Goal: Task Accomplishment & Management: Manage account settings

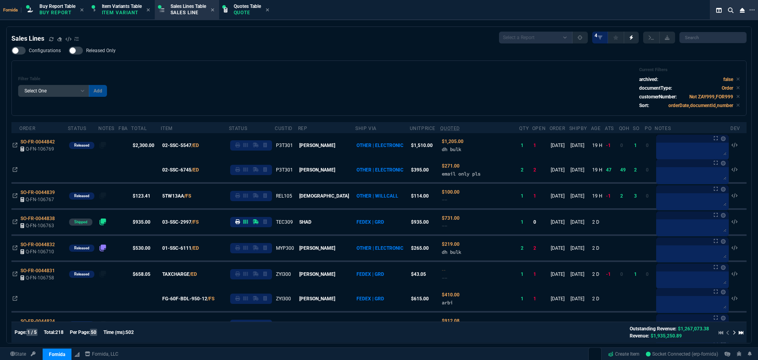
select select "20: BROV"
select select
click at [197, 67] on div "Filter Table Select One Add Filter () Age () ATS () Cond (itemVariantCode) Cust…" at bounding box center [378, 87] width 735 height 55
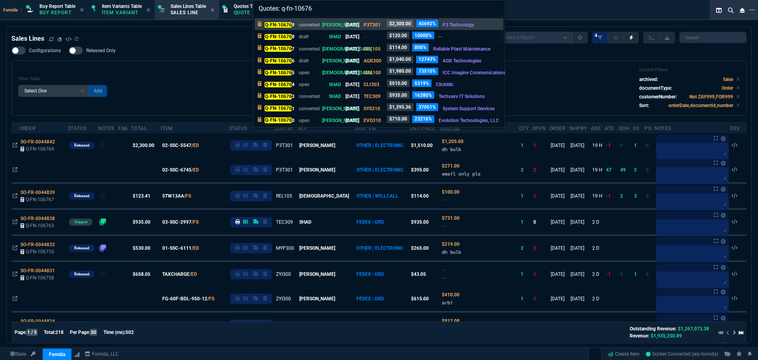
type input "Quotes: q-fn-106765"
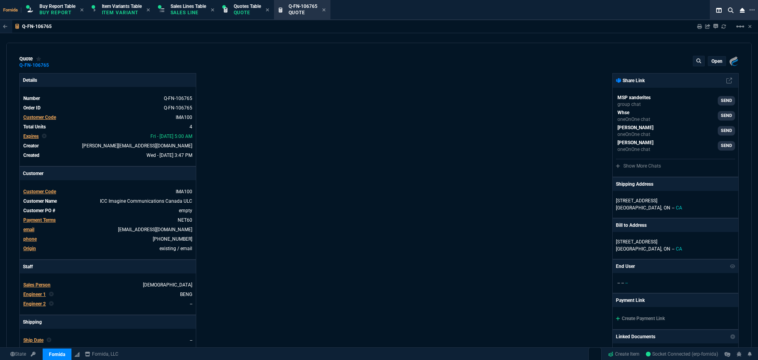
type input "40"
type input "200"
type input "74"
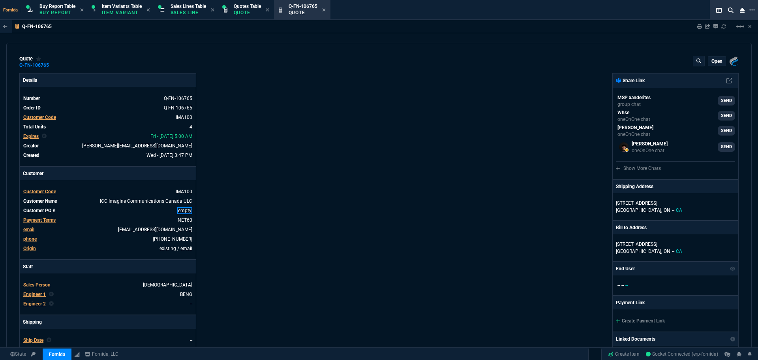
drag, startPoint x: 184, startPoint y: 210, endPoint x: 211, endPoint y: 210, distance: 26.9
click at [184, 210] on link "empty" at bounding box center [184, 210] width 15 height 7
paste link
click at [301, 188] on div "Details Number Q-FN-106765 Order ID Q-FN-106765 Customer Code IMA100 Total Unit…" at bounding box center [199, 277] width 360 height 408
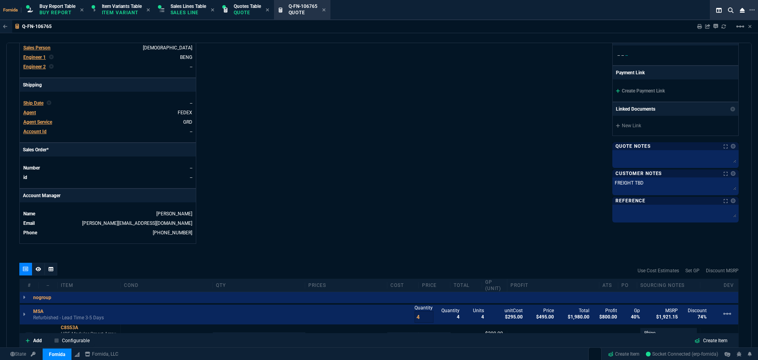
scroll to position [355, 0]
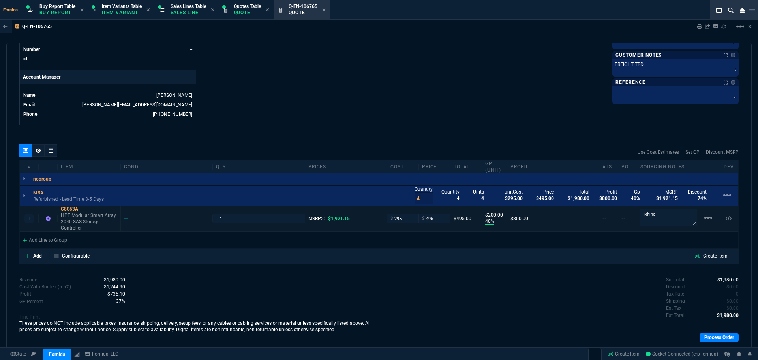
click at [123, 219] on div "--" at bounding box center [167, 218] width 92 height 6
click at [125, 219] on div "--" at bounding box center [129, 218] width 11 height 6
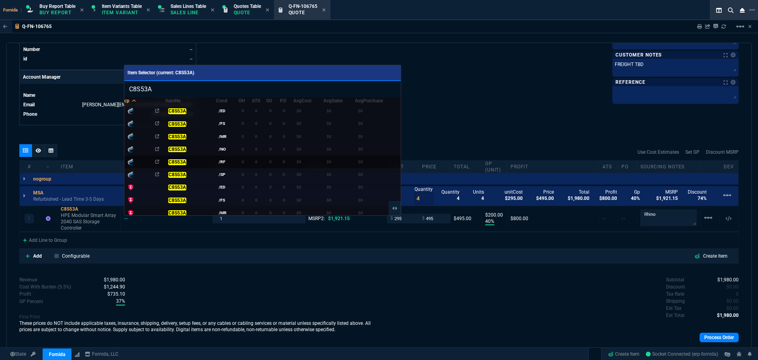
click at [229, 163] on td "/RF" at bounding box center [227, 162] width 23 height 13
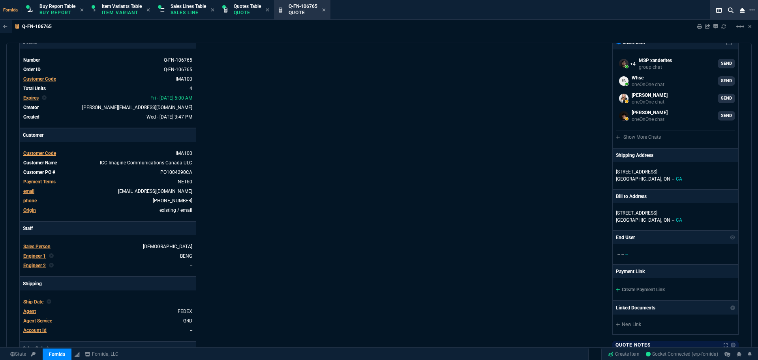
scroll to position [0, 0]
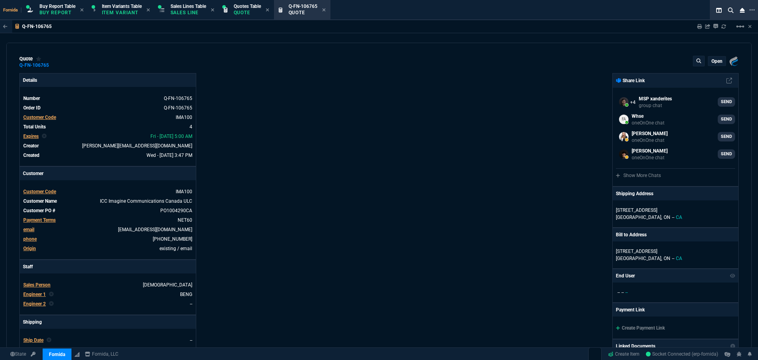
click at [712, 63] on p "open" at bounding box center [717, 61] width 11 height 6
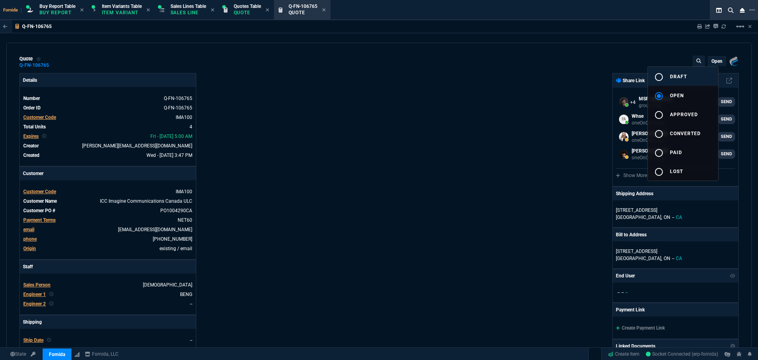
click at [699, 73] on button "radio_button_unchecked draft" at bounding box center [683, 76] width 70 height 19
click at [581, 73] on div at bounding box center [379, 180] width 758 height 360
type input "40"
type input "200"
type input "74"
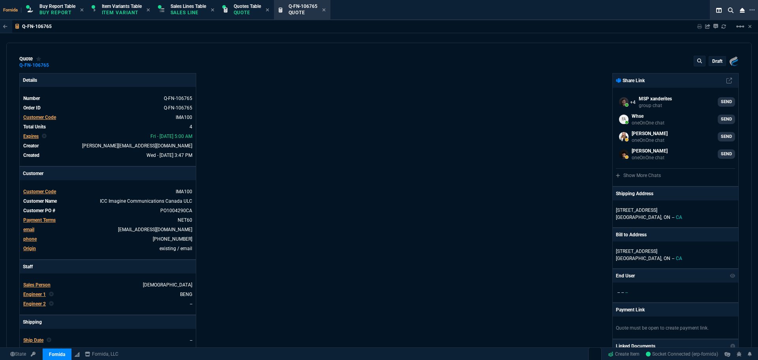
click at [715, 62] on p "draft" at bounding box center [717, 61] width 10 height 6
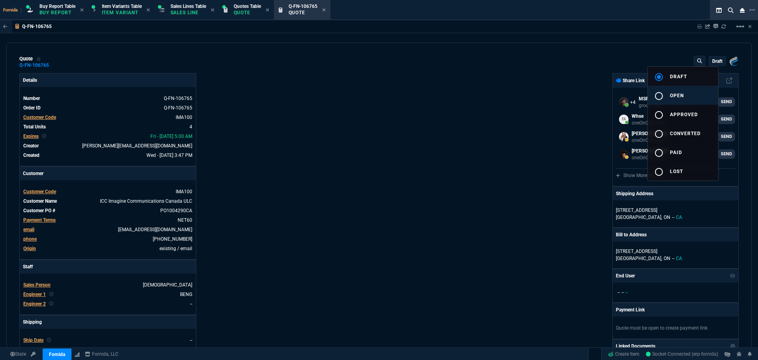
click at [695, 100] on button "radio_button_unchecked open" at bounding box center [683, 95] width 70 height 19
click at [438, 116] on div at bounding box center [379, 180] width 758 height 360
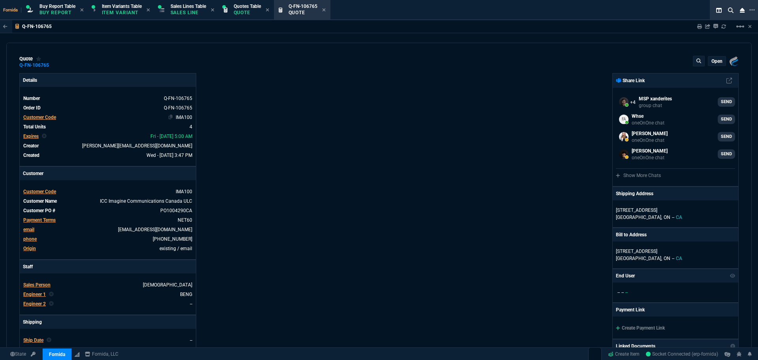
type input "40"
type input "200"
type input "74"
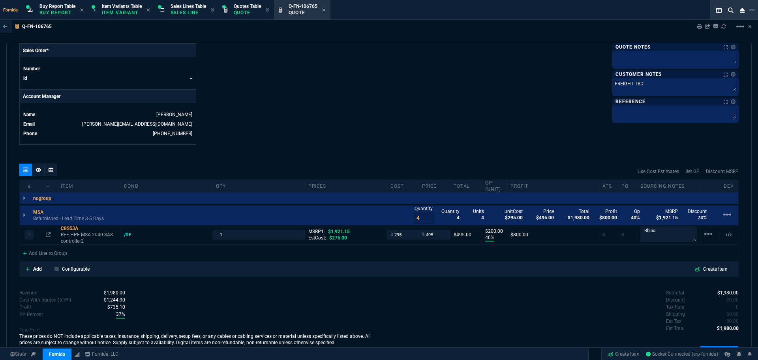
scroll to position [367, 0]
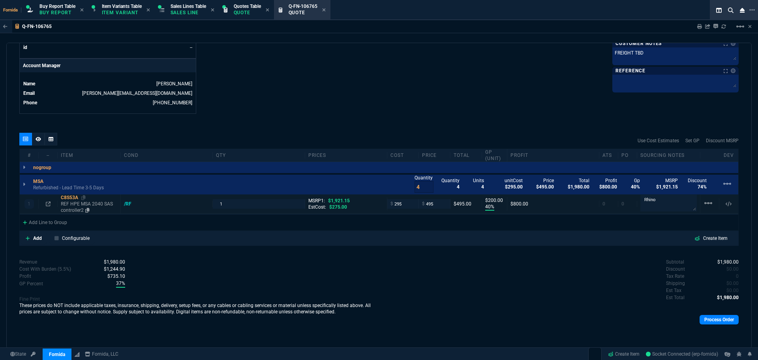
click at [86, 205] on p "REF HPE MSA 2040 SAS controller2" at bounding box center [89, 207] width 56 height 13
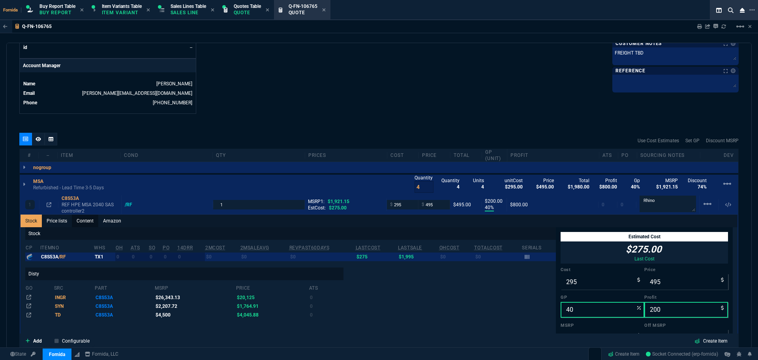
click at [81, 222] on link "Content" at bounding box center [85, 220] width 26 height 13
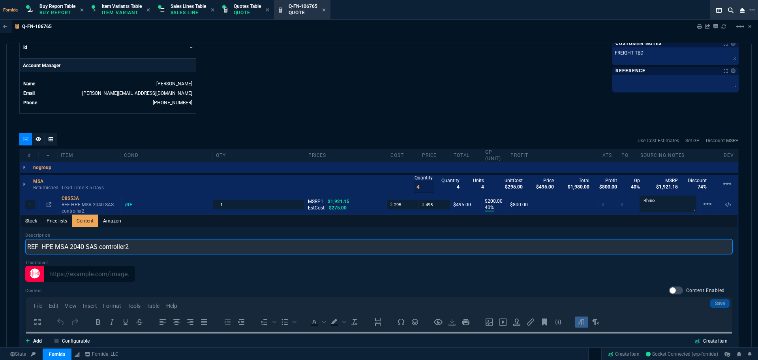
click at [91, 243] on input "REF HPE MSA 2040 SAS controller2" at bounding box center [379, 247] width 708 height 16
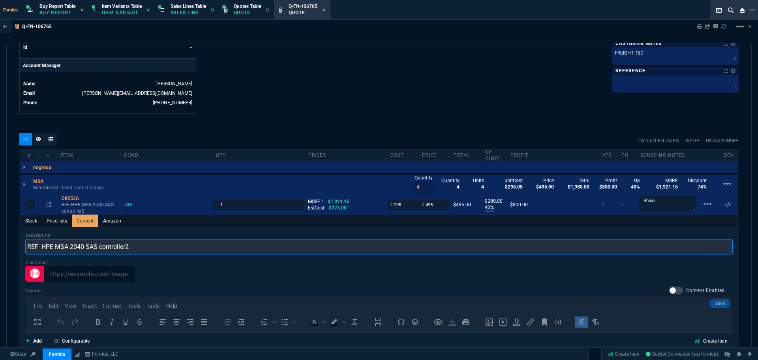
scroll to position [0, 0]
paste input "HPE Modular Smart Array 2040 SAS Storage Controller"
click at [28, 246] on input "HPE Modular Smart Array 2040 SAS Storage Controller" at bounding box center [379, 247] width 708 height 16
type input "REF HPE Modular Smart Array 2040 SAS Storage Controller"
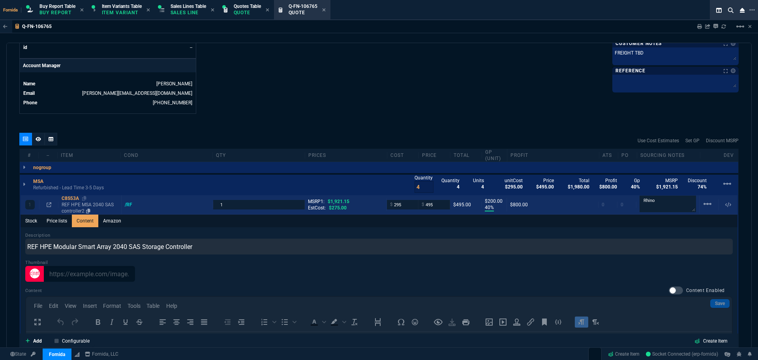
click at [69, 207] on p "REF HPE MSA 2040 SAS controller2" at bounding box center [90, 207] width 56 height 13
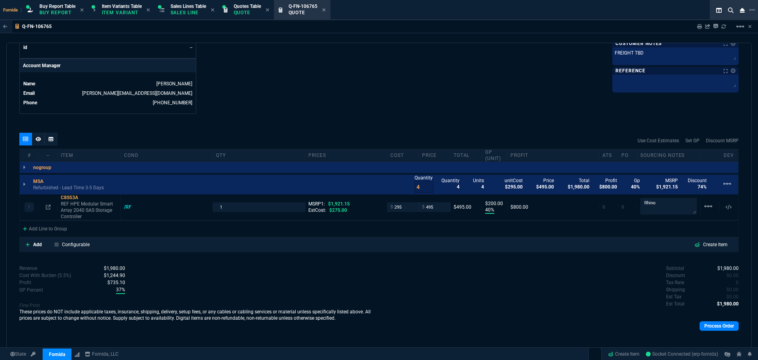
type input "40"
type input "200"
type input "74"
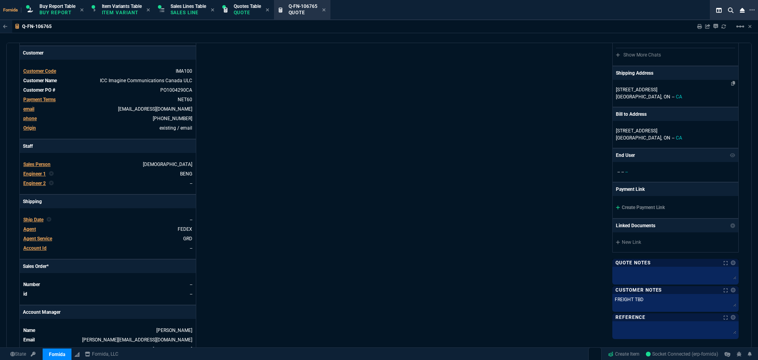
scroll to position [51, 0]
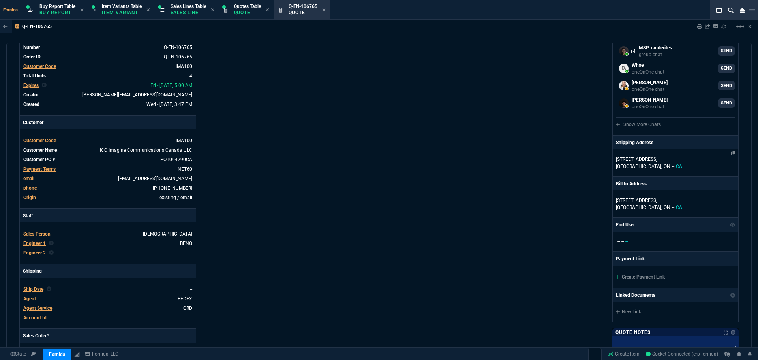
click at [650, 163] on p "Scarborough, ON -- CA" at bounding box center [675, 166] width 119 height 7
select select "CA"
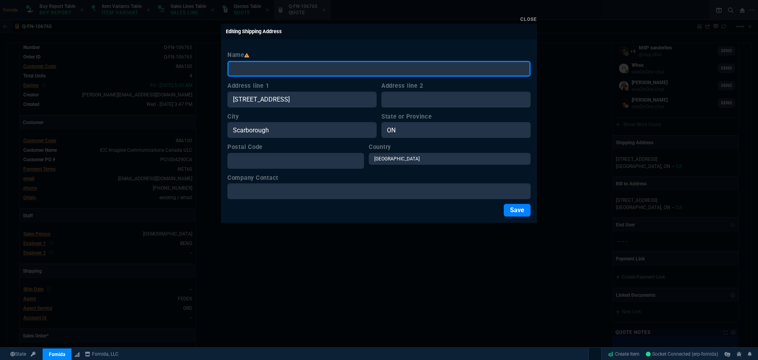
click at [266, 75] on input "Name" at bounding box center [378, 69] width 303 height 16
paste input "ICC Imagine Communications Canada ULC"
type input "ICC Imagine Communications Canada ULC"
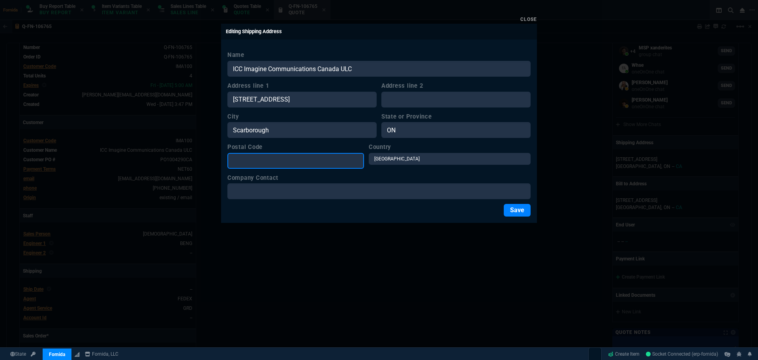
click at [273, 155] on input "Postal Code" at bounding box center [295, 161] width 137 height 16
paste input "M1R"
click at [257, 164] on input "M1R" at bounding box center [295, 161] width 137 height 16
paste input "4G3"
type input "M1R 4G3"
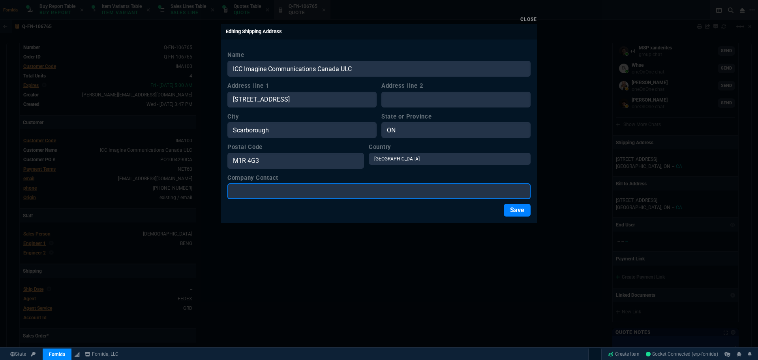
click at [274, 189] on input "Company Contact" at bounding box center [378, 191] width 303 height 16
click at [332, 194] on input "Company Contact" at bounding box center [378, 191] width 303 height 16
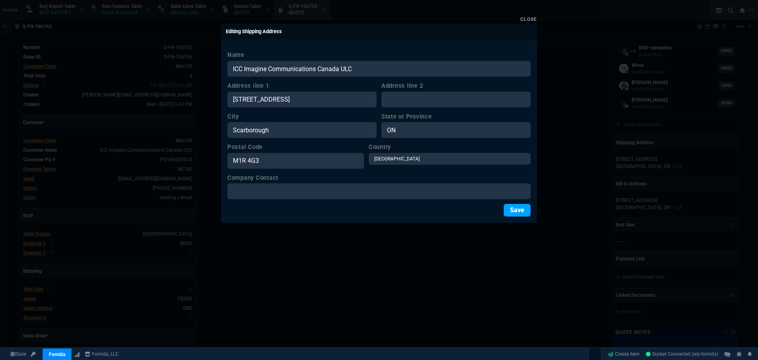
click at [512, 211] on button "Save" at bounding box center [517, 210] width 27 height 13
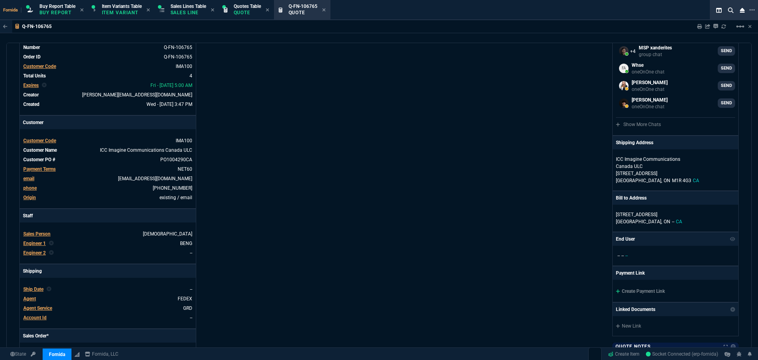
scroll to position [0, 0]
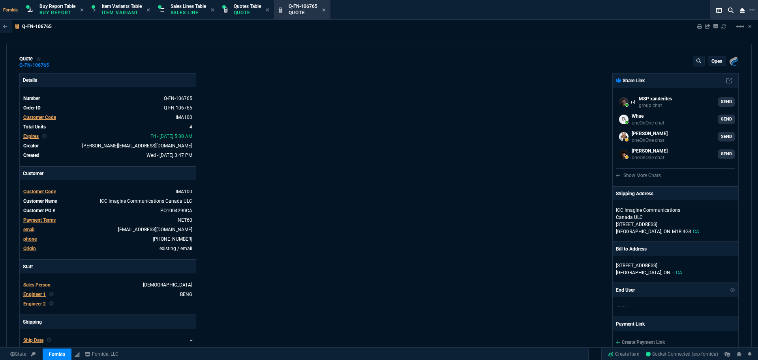
click at [710, 65] on div "open" at bounding box center [716, 60] width 17 height 9
click at [713, 60] on p "open" at bounding box center [717, 61] width 11 height 6
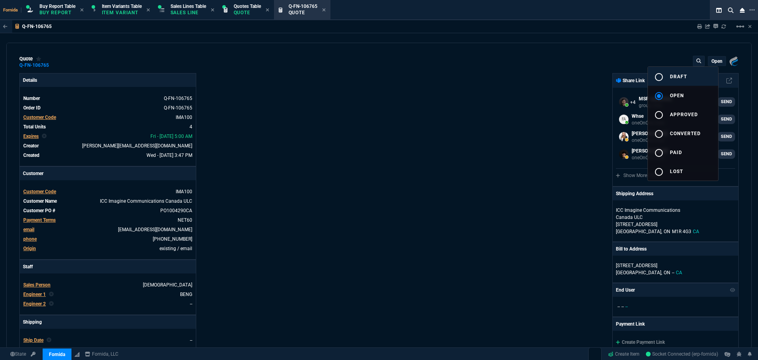
click at [694, 77] on button "radio_button_unchecked draft" at bounding box center [683, 76] width 70 height 19
click at [501, 126] on div at bounding box center [379, 180] width 758 height 360
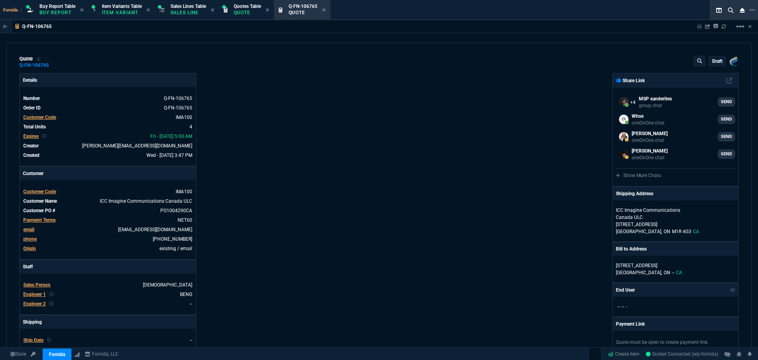
type input "40"
type input "200"
type input "74"
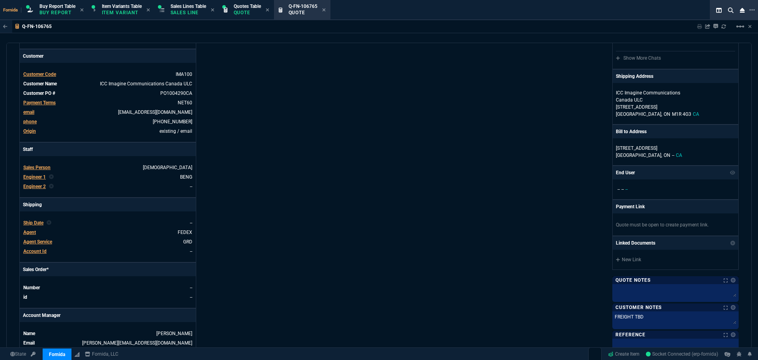
scroll to position [197, 0]
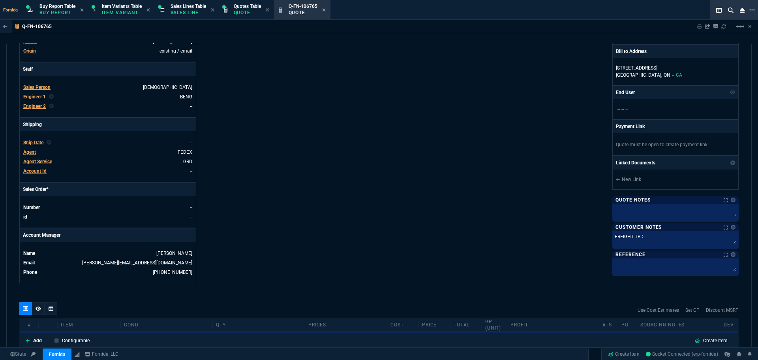
click at [36, 161] on span "Agent Service" at bounding box center [37, 162] width 29 height 6
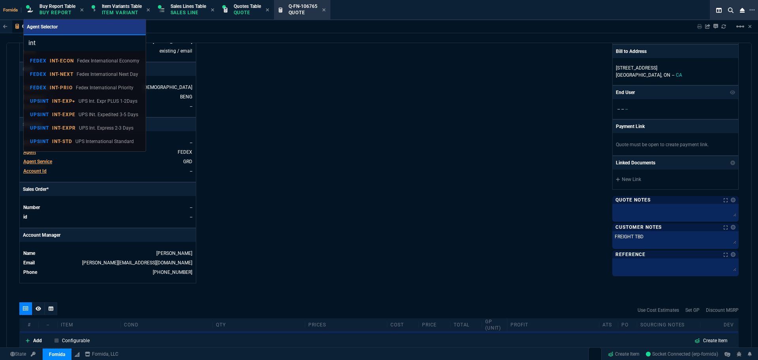
type input "int"
click at [70, 58] on p "INT-ECON" at bounding box center [62, 61] width 24 height 6
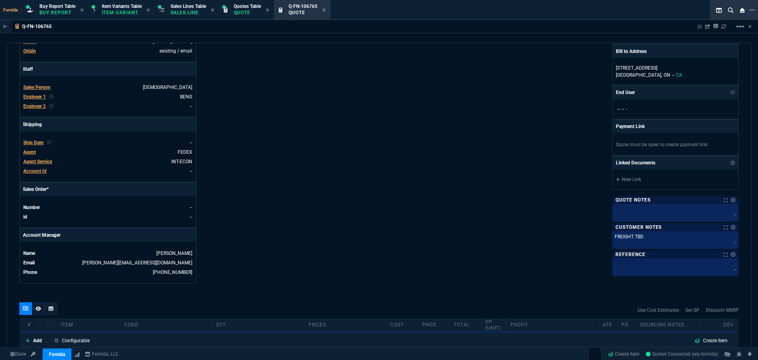
click at [382, 171] on div "Fornida, LLC 2609 Technology Dr Suite 300 Plano, TX 75074 Share Link MSP xander…" at bounding box center [559, 80] width 360 height 408
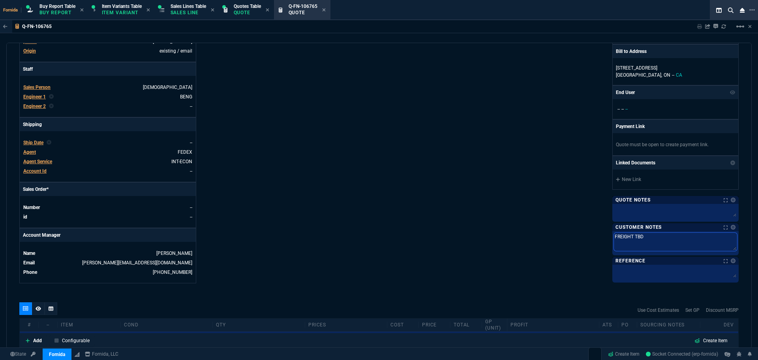
drag, startPoint x: 650, startPoint y: 238, endPoint x: 525, endPoint y: 231, distance: 125.4
click at [530, 234] on div "Fornida, LLC 2609 Technology Dr Suite 300 Plano, TX 75074 Share Link MSP xander…" at bounding box center [559, 80] width 360 height 408
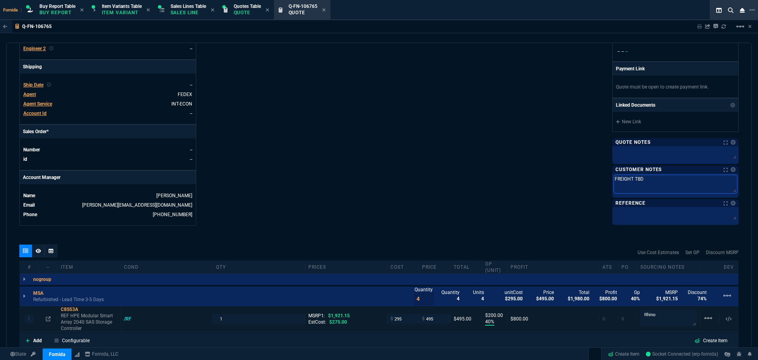
scroll to position [316, 0]
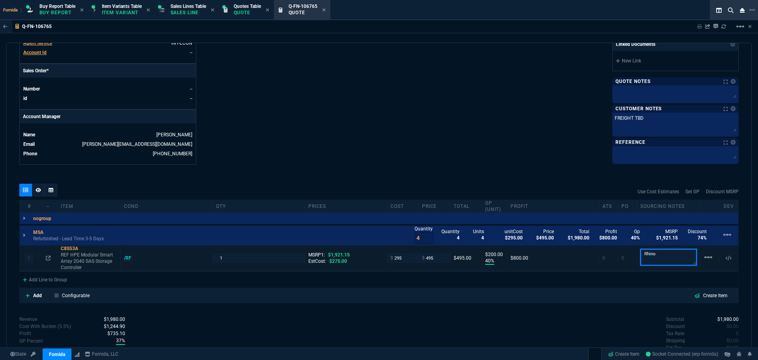
click at [659, 262] on textarea "Rhino" at bounding box center [668, 257] width 56 height 17
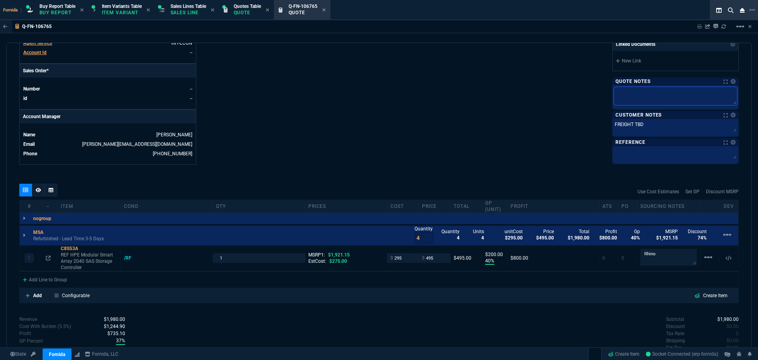
click at [638, 96] on textarea at bounding box center [675, 96] width 123 height 18
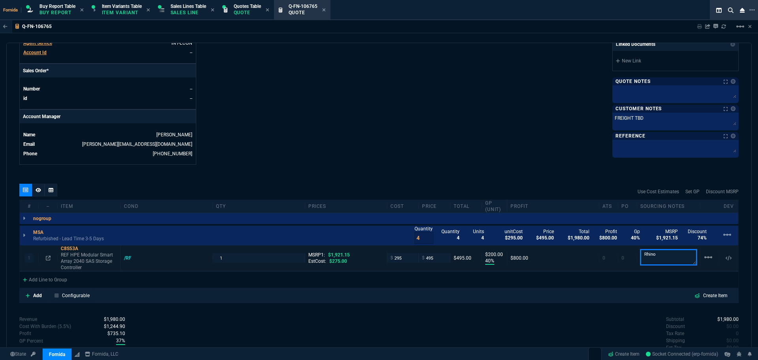
click at [676, 255] on textarea "Rhino" at bounding box center [668, 257] width 56 height 16
paste textarea "FREIGHT TBD"
type textarea "Rhino FREIGHT TBD"
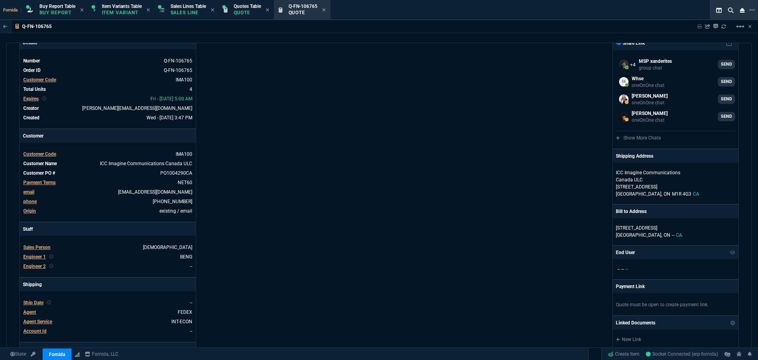
scroll to position [0, 0]
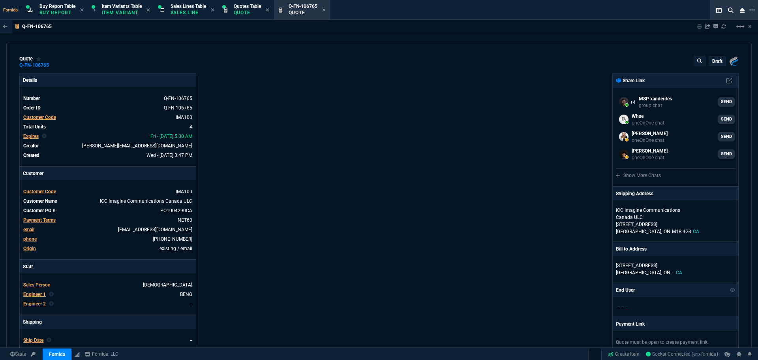
click at [714, 57] on div "draft" at bounding box center [717, 60] width 17 height 9
click at [715, 59] on p "draft" at bounding box center [717, 61] width 10 height 6
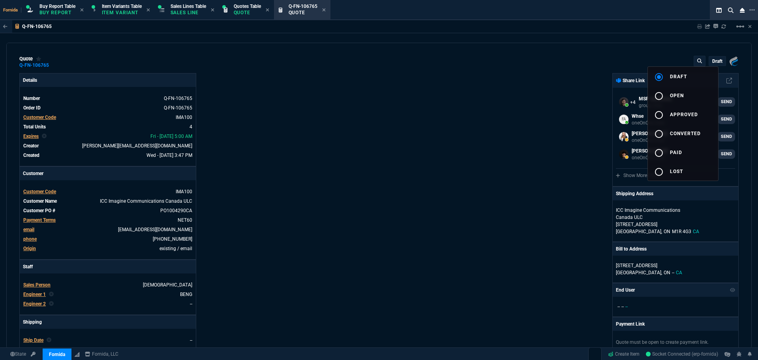
drag, startPoint x: 688, startPoint y: 118, endPoint x: 421, endPoint y: 132, distance: 267.3
click at [686, 118] on button "radio_button_unchecked approved" at bounding box center [683, 114] width 70 height 19
drag, startPoint x: 421, startPoint y: 132, endPoint x: 507, endPoint y: 155, distance: 89.2
click at [422, 132] on div at bounding box center [379, 180] width 758 height 360
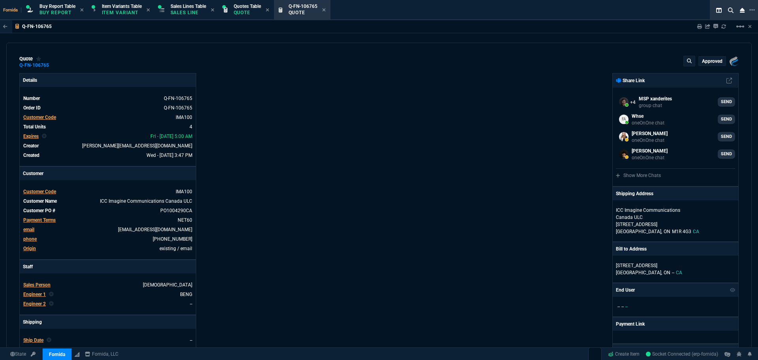
type input "40"
type input "200"
type input "74"
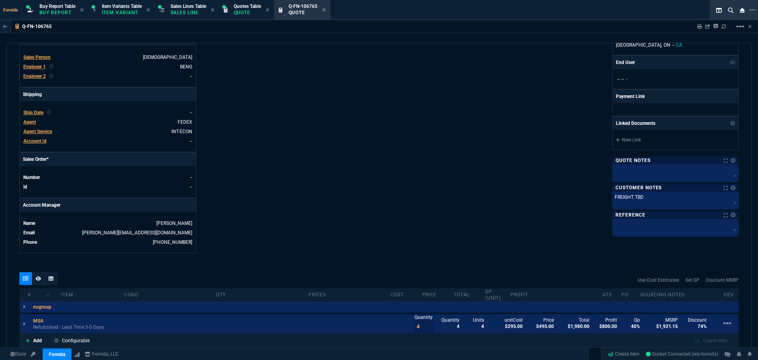
scroll to position [373, 0]
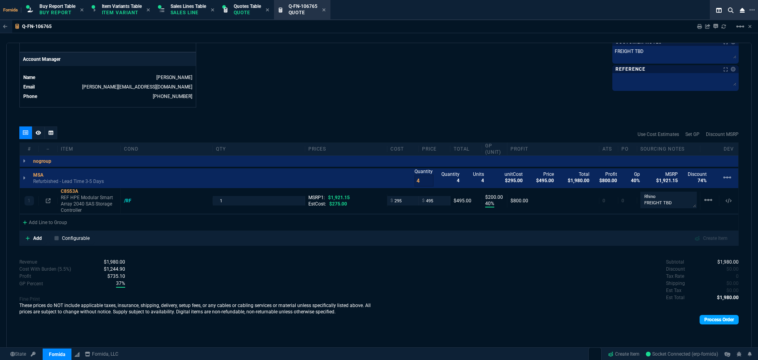
click at [703, 322] on link "Process Order" at bounding box center [719, 319] width 39 height 9
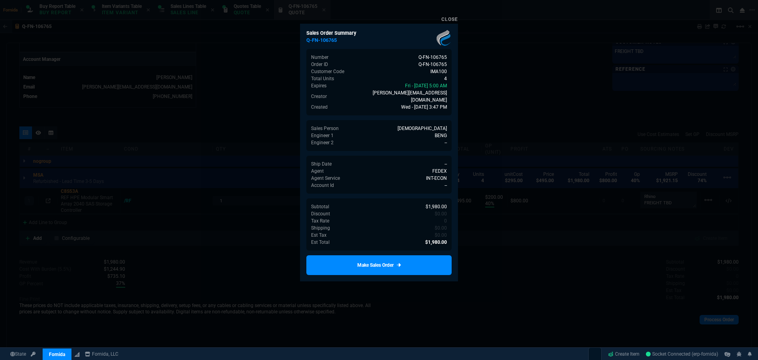
click at [424, 261] on link "Make Sales Order" at bounding box center [378, 265] width 145 height 20
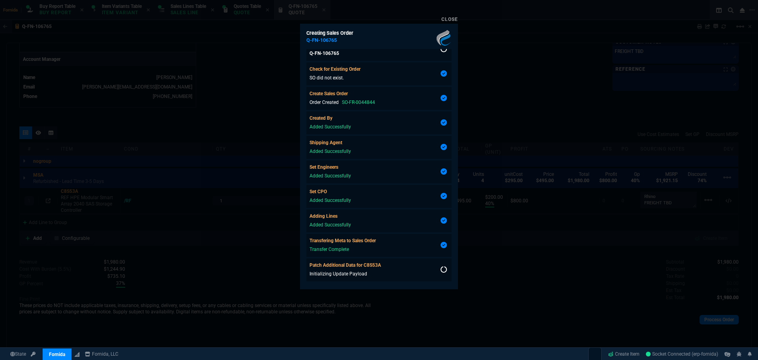
scroll to position [26, 0]
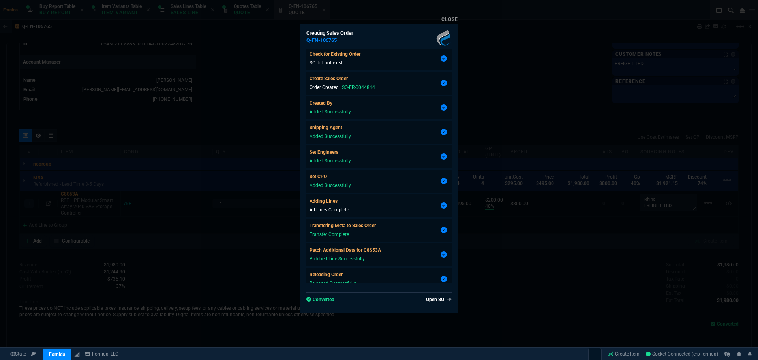
type input "40"
type input "200"
type input "74"
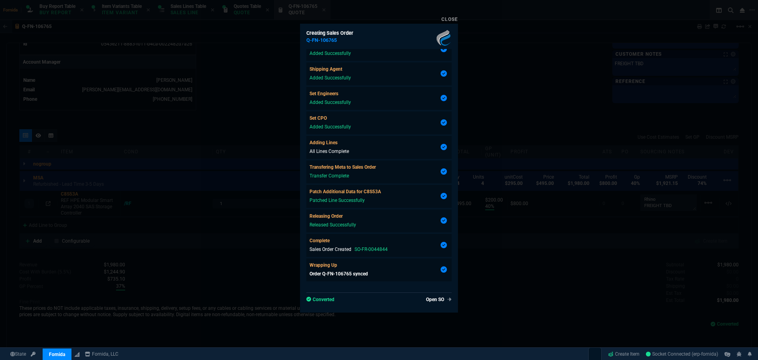
scroll to position [361, 0]
drag, startPoint x: 278, startPoint y: 186, endPoint x: 267, endPoint y: 188, distance: 11.3
click at [278, 186] on div at bounding box center [379, 180] width 758 height 360
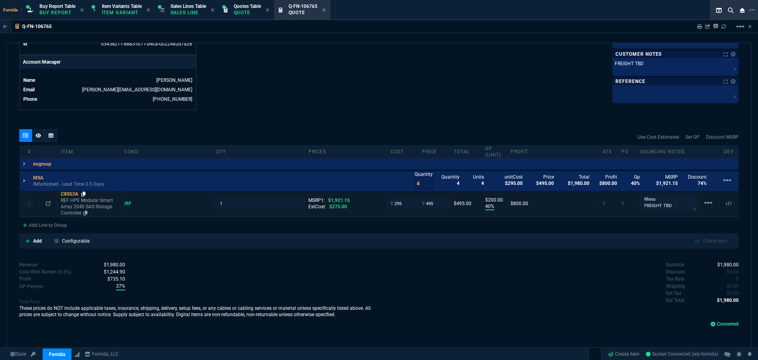
click at [85, 197] on fa-icon at bounding box center [83, 194] width 4 height 6
click at [83, 193] on icon at bounding box center [83, 194] width 4 height 5
drag, startPoint x: 328, startPoint y: 85, endPoint x: 287, endPoint y: 35, distance: 64.8
click at [200, 11] on p "Sales Line" at bounding box center [189, 12] width 36 height 6
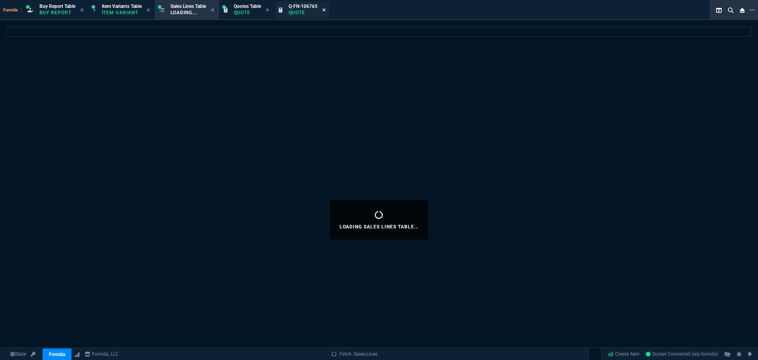
click at [325, 9] on icon at bounding box center [323, 9] width 3 height 3
select select
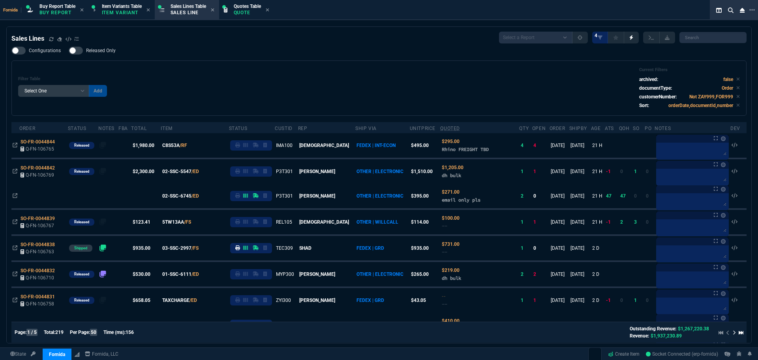
click at [376, 51] on div "Configurations Released Only Filter Table Select One Add Filter () Age () ATS (…" at bounding box center [378, 81] width 735 height 69
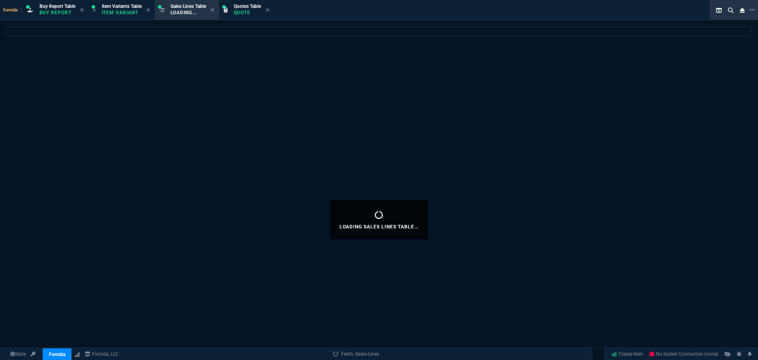
select select "1: BROV"
select select
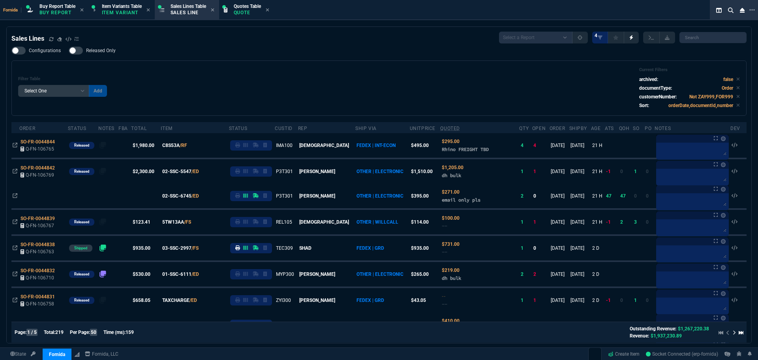
drag, startPoint x: 249, startPoint y: 44, endPoint x: 18, endPoint y: 131, distance: 247.3
drag, startPoint x: 56, startPoint y: 17, endPoint x: 141, endPoint y: 0, distance: 86.6
click at [56, 17] on div "Buy Report Table Buy Report" at bounding box center [55, 10] width 62 height 17
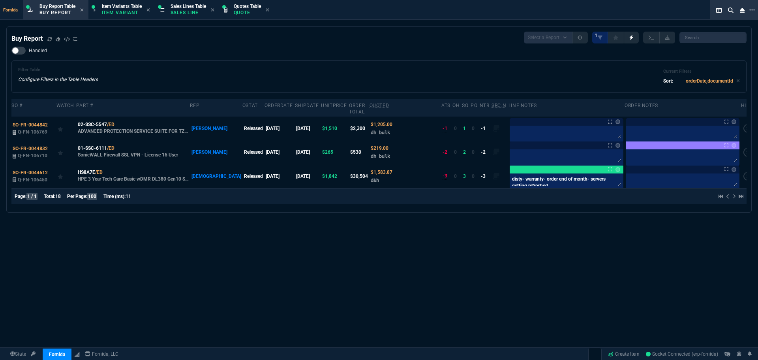
click at [331, 43] on div "Buy Report Select a Report Not Purchased 1" at bounding box center [378, 38] width 735 height 12
click at [49, 39] on icon at bounding box center [49, 39] width 4 height 4
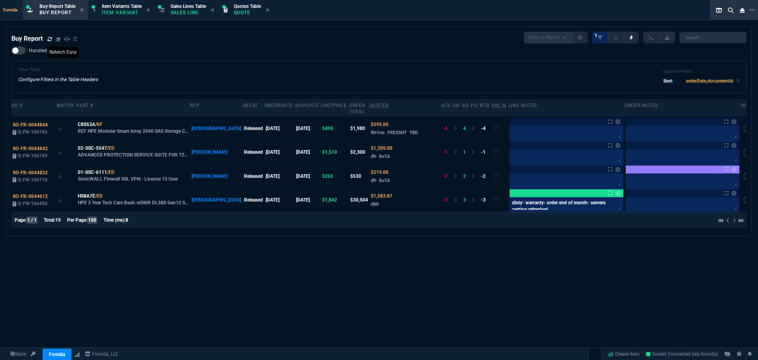
click at [205, 66] on div "Filter Table Configure Filters in the Table Headers Current Filters Sort: order…" at bounding box center [378, 76] width 735 height 32
click at [528, 128] on textarea at bounding box center [566, 133] width 111 height 12
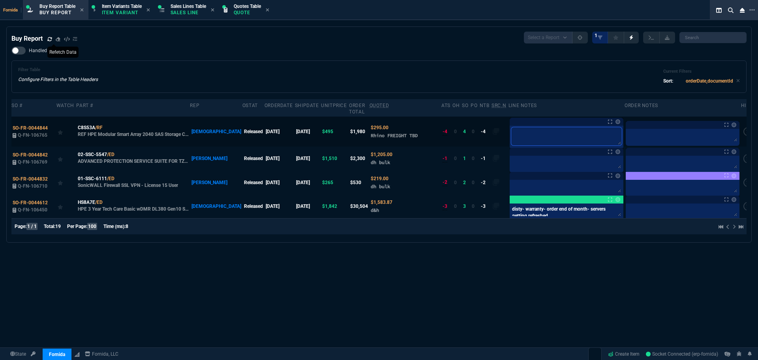
type textarea "R"
type textarea "Rh"
type textarea "Rhi"
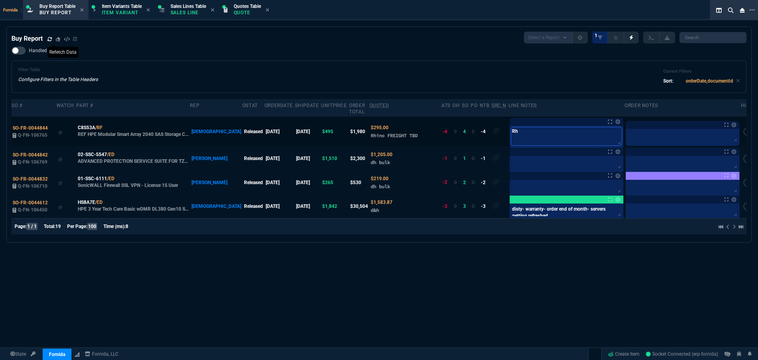
type textarea "Rhi"
type textarea "Rhin"
type textarea "Rhino"
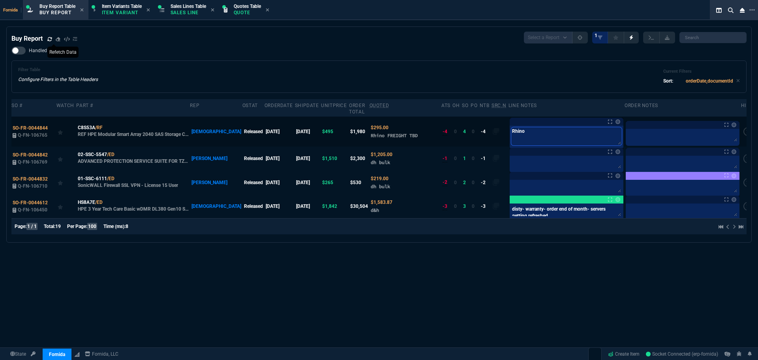
type textarea "Rhino,"
type textarea "Rhino, B"
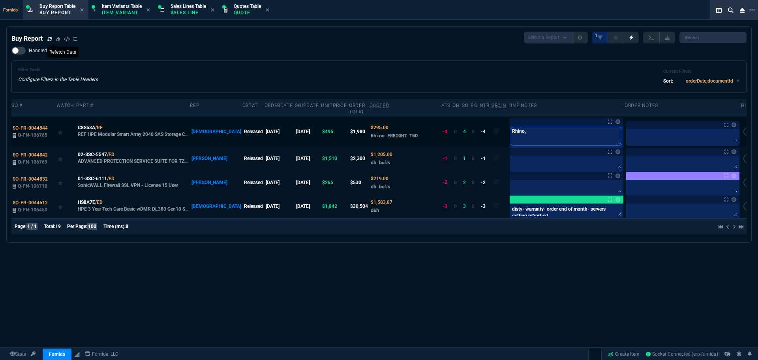
type textarea "Rhino, B"
type textarea "Rhino, B b"
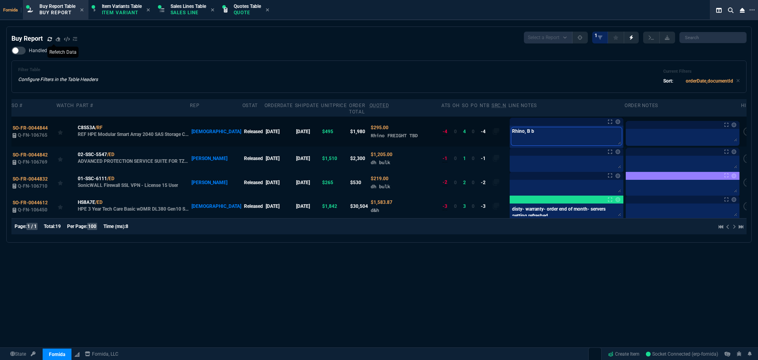
type textarea "Rhino, B br"
type textarea "Rhino, B bri"
type textarea "Rhino, B bria"
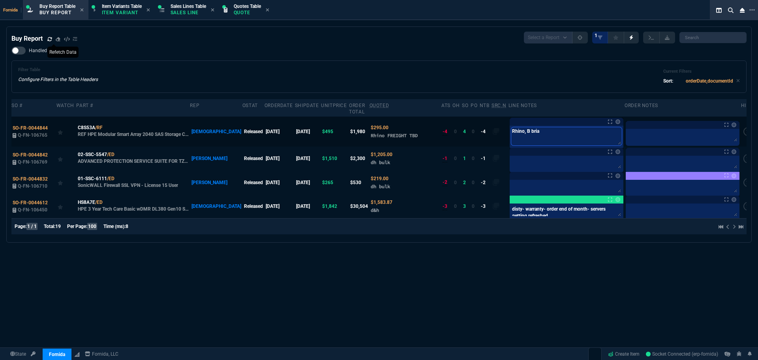
type textarea "Rhino, B [PERSON_NAME]"
type textarea "Rhino, B bria"
type textarea "Rhino, B bri"
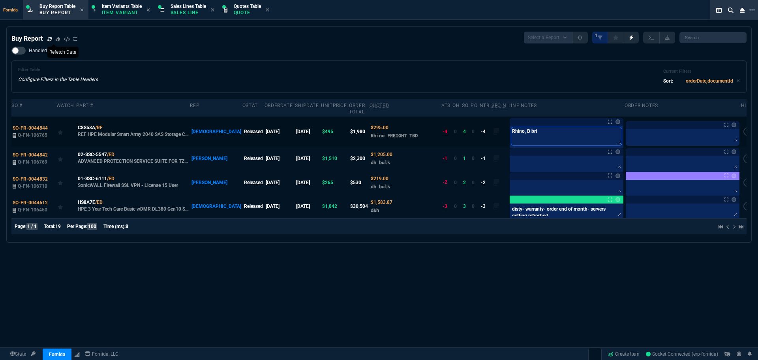
type textarea "Rhino, B br"
type textarea "Rhino, B b"
type textarea "Rhino, B"
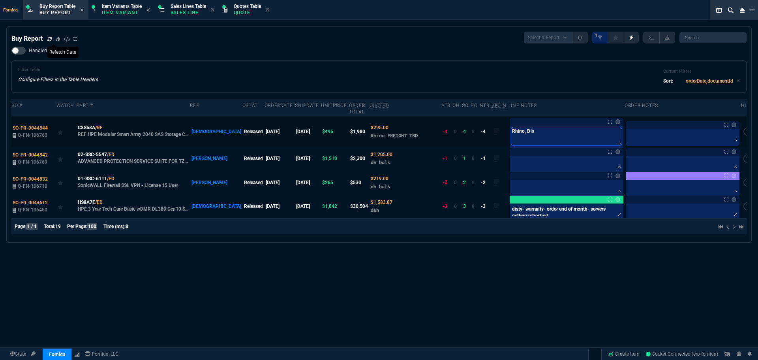
type textarea "Rhino, B"
type textarea "Rhino, B b"
type textarea "Rhino, B bi"
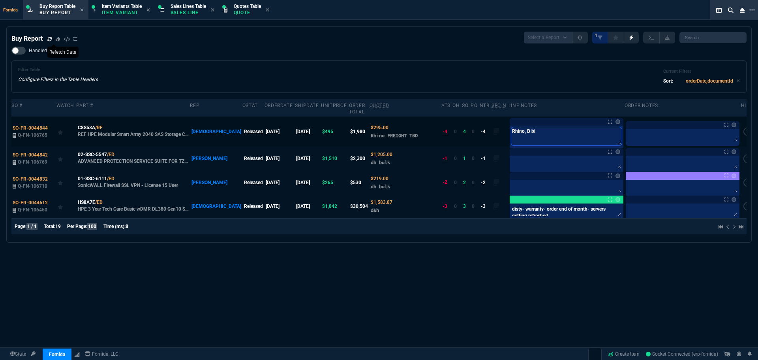
type textarea "Rhino, B biy"
type textarea "Rhino, B biym"
type textarea "Rhino, B biymg"
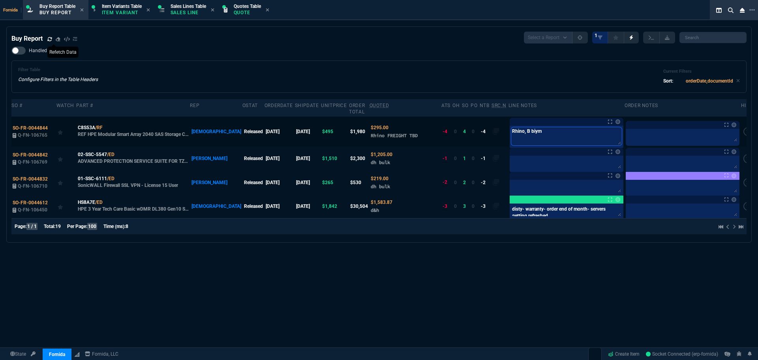
type textarea "Rhino, B biymg"
type textarea "Rhino, B biym"
type textarea "Rhino, B biy"
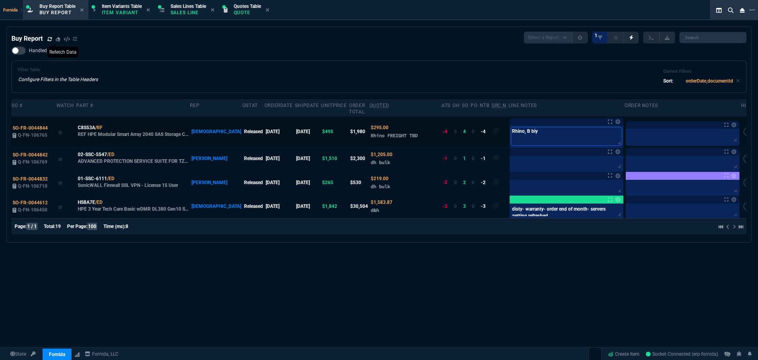
type textarea "Rhino, B bi"
type textarea "Rhino, B b"
type textarea "Rhino, B bu"
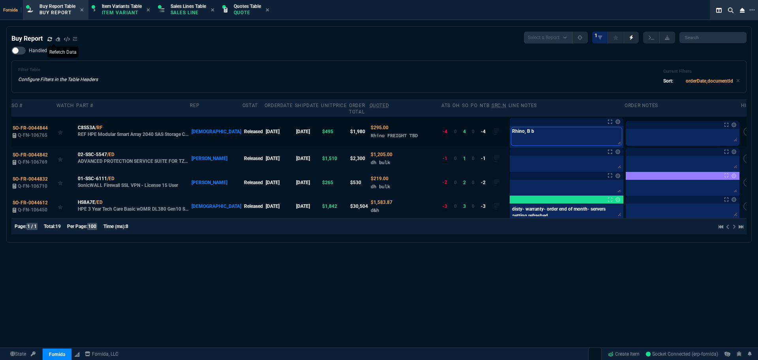
type textarea "Rhino, B bu"
type textarea "Rhino, B buy"
type textarea "Rhino, B buyi"
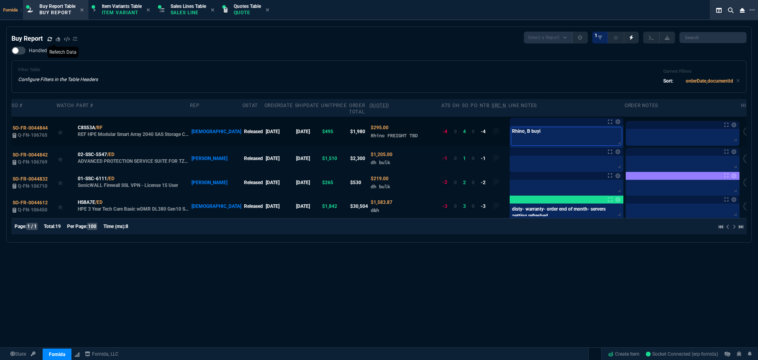
type textarea "Rhino, B buyin"
type textarea "Rhino, B buying"
click at [428, 53] on div "Handled Filter Table Configure Filters in the Table Headers Current Filters Sor…" at bounding box center [378, 70] width 735 height 46
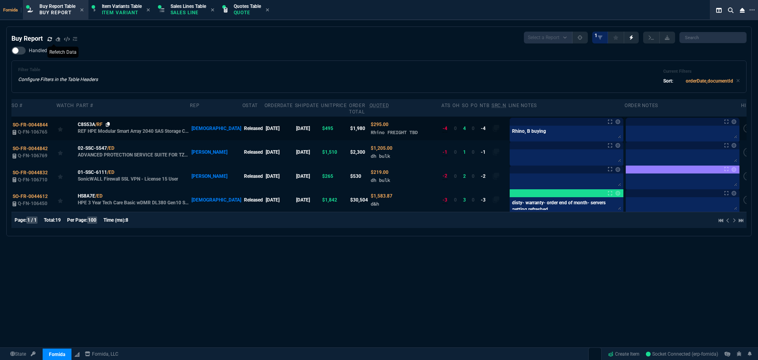
click at [106, 122] on icon at bounding box center [108, 124] width 4 height 5
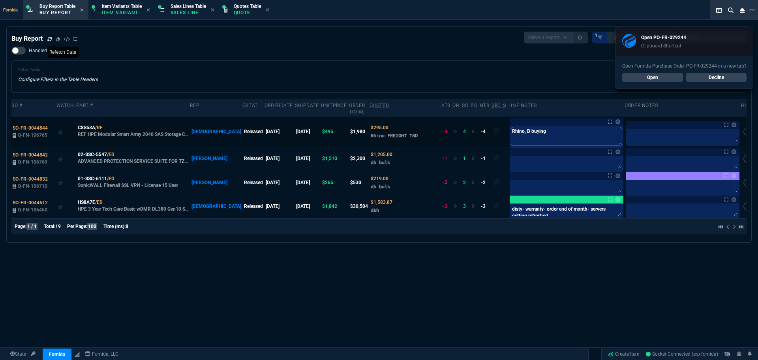
click at [544, 127] on textarea "Rhino, B buying" at bounding box center [566, 136] width 111 height 18
paste textarea "PO-FR-029244*"
type textarea "PO-FR-029244*"
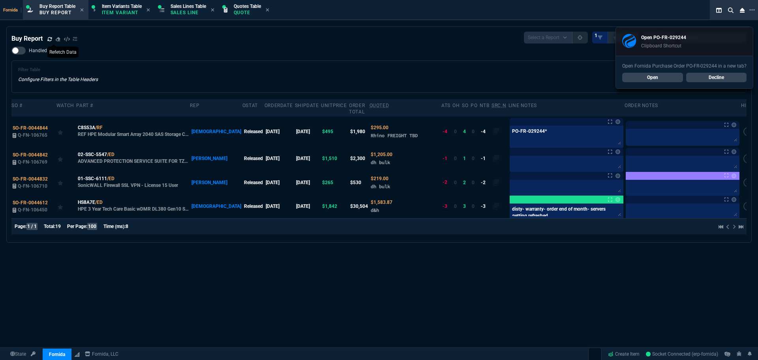
click at [472, 54] on div "Handled Filter Table Configure Filters in the Table Headers Current Filters Sor…" at bounding box center [378, 70] width 735 height 46
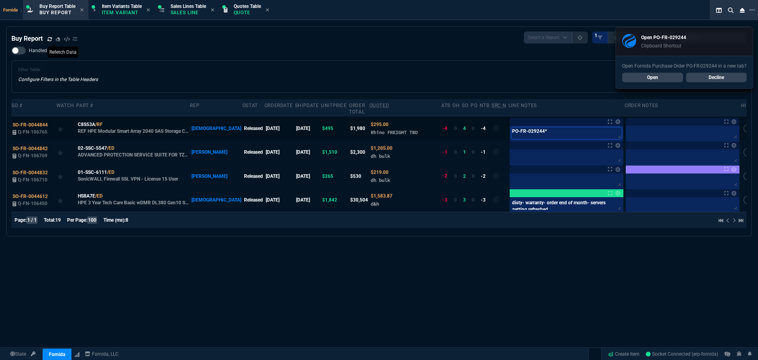
click at [568, 129] on textarea "PO-FR-029244*" at bounding box center [566, 133] width 111 height 12
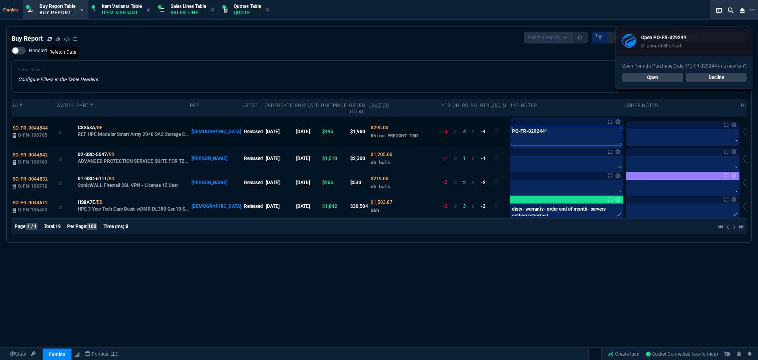
type textarea "PO-FR-029244"
click at [489, 129] on tr "SO-FR-0044844 Q-FN-106765 C8S53A /RF REF HPE Modular Smart Array 2040 SAS Stora…" at bounding box center [383, 131] width 744 height 30
type textarea "PO-FR-029244"
drag, startPoint x: 737, startPoint y: 125, endPoint x: 722, endPoint y: 123, distance: 15.5
click at [744, 127] on label at bounding box center [748, 131] width 9 height 9
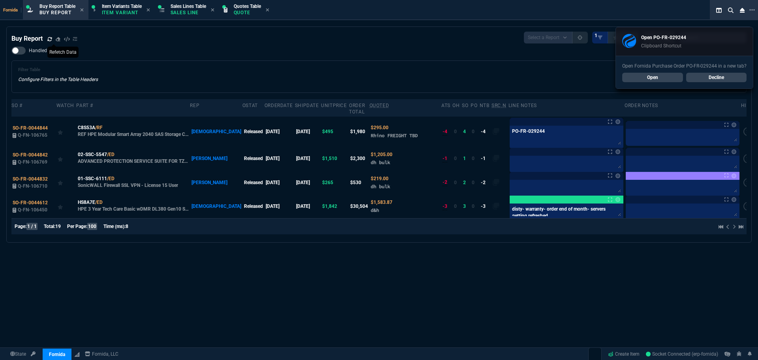
click at [0, 0] on input "checkbox" at bounding box center [0, 0] width 0 height 0
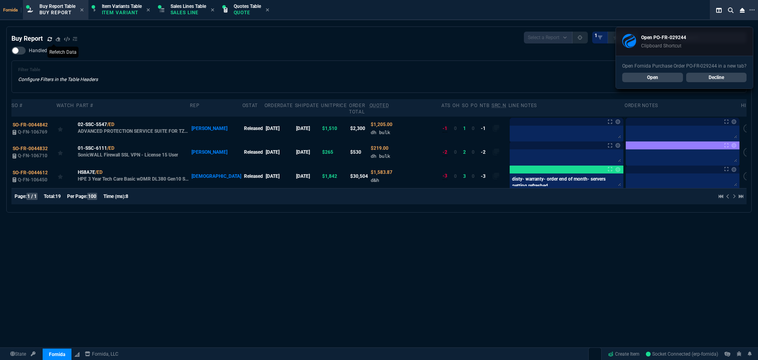
click at [219, 79] on div "Filter Table Configure Filters in the Table Headers Current Filters Sort: order…" at bounding box center [379, 76] width 722 height 19
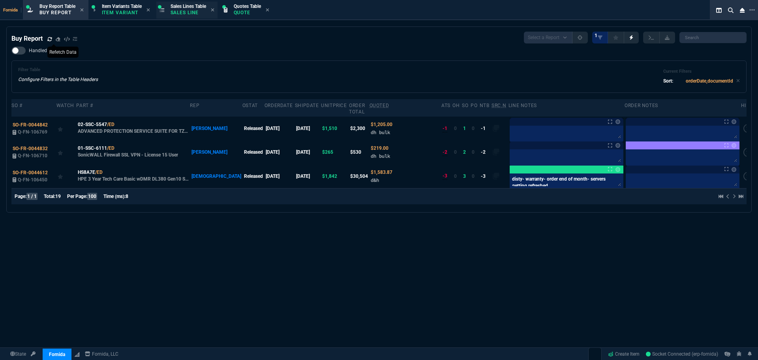
click at [192, 8] on span "Sales Lines Table" at bounding box center [189, 7] width 36 height 6
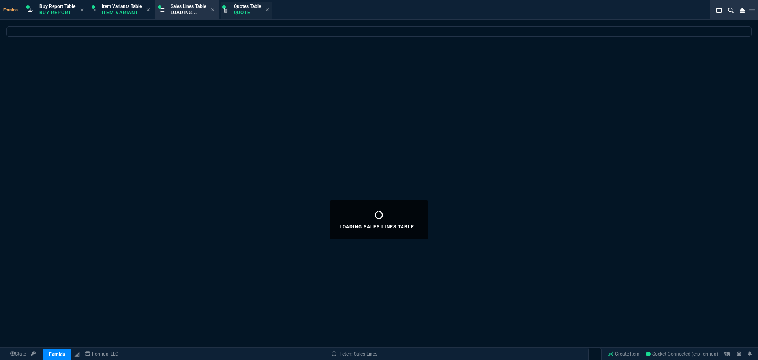
select select
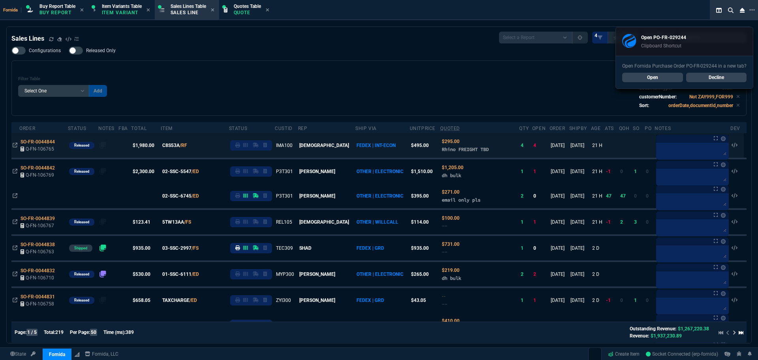
click at [259, 100] on div "Filter Table Select One Add Filter () Age () ATS () Cond (itemVariantCode) Cust…" at bounding box center [379, 88] width 722 height 42
click at [42, 141] on span "SO-FR-0044844" at bounding box center [38, 142] width 34 height 6
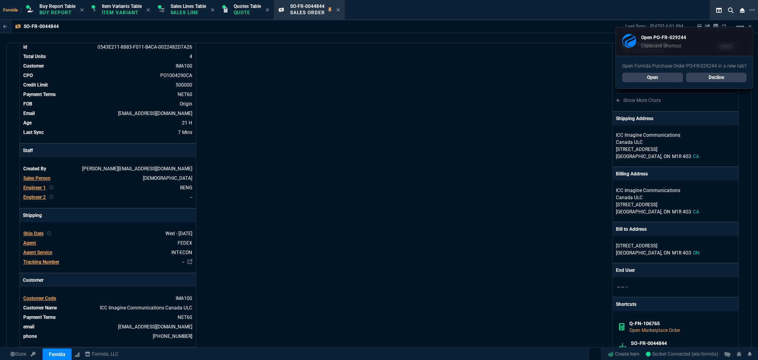
scroll to position [158, 0]
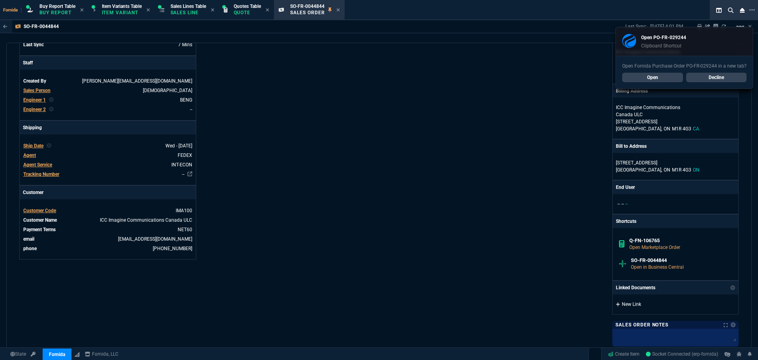
click at [633, 304] on link "New Link" at bounding box center [675, 304] width 119 height 7
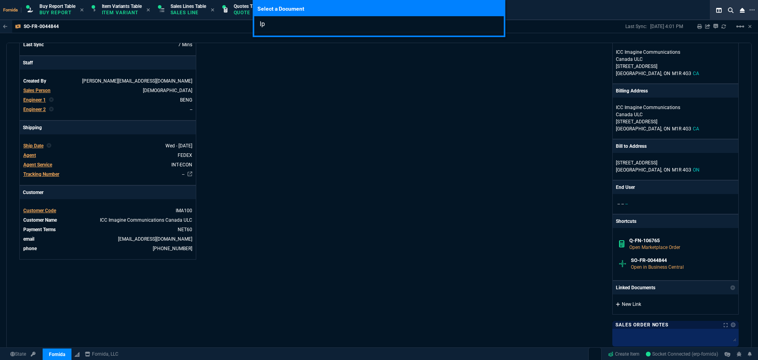
type input "l"
type input "Purchase Orders: PO-FR-029244"
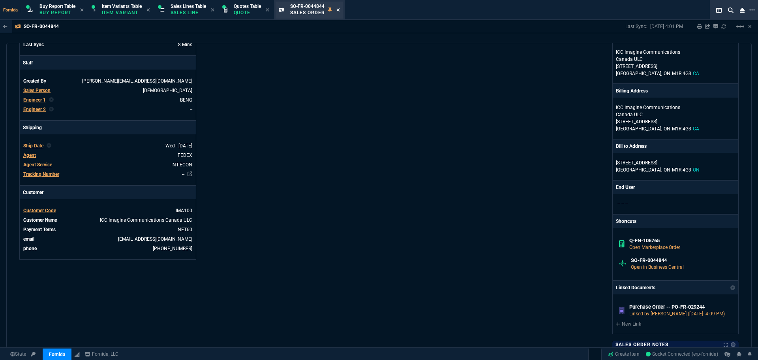
click at [340, 8] on icon at bounding box center [338, 10] width 4 height 5
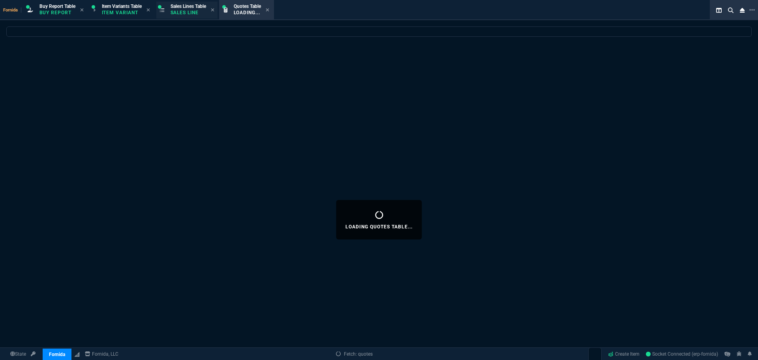
click at [184, 9] on div "Sales Lines Table Sales Line" at bounding box center [189, 10] width 36 height 14
select select
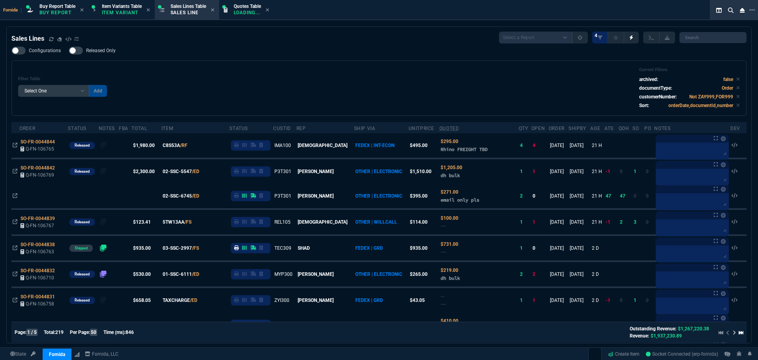
click at [228, 88] on div "Filter Table Select One Add Filter () Age () ATS () Cond (itemVariantCode) Cust…" at bounding box center [379, 88] width 722 height 42
click at [332, 69] on div "Filter Table Select One Add Filter () Age () ATS () Cond (itemVariantCode) Cust…" at bounding box center [379, 88] width 722 height 42
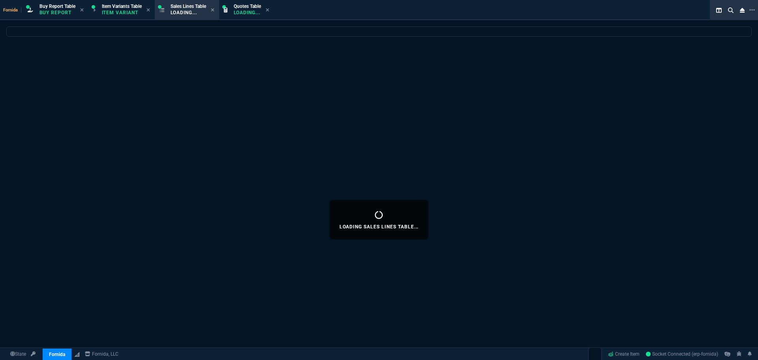
select select "1: BROV"
select select
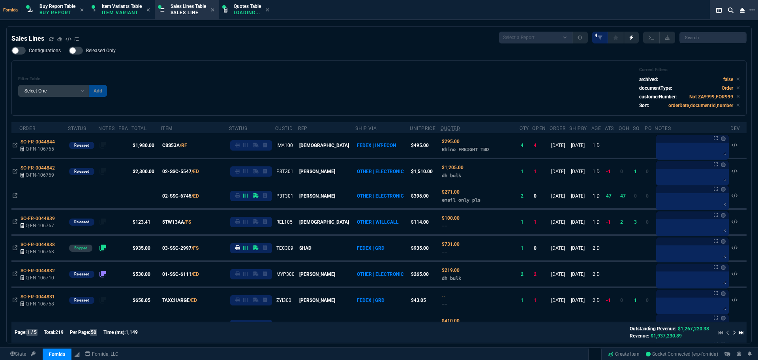
click at [283, 53] on div "Configurations Released Only Filter Table Select One Add Filter () Age () ATS (…" at bounding box center [378, 81] width 735 height 69
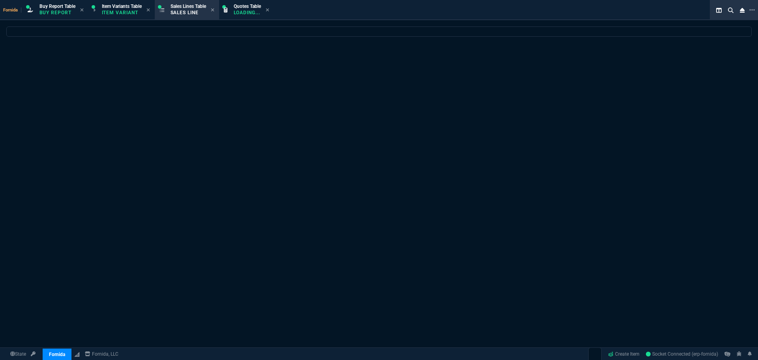
select select "1: BROV"
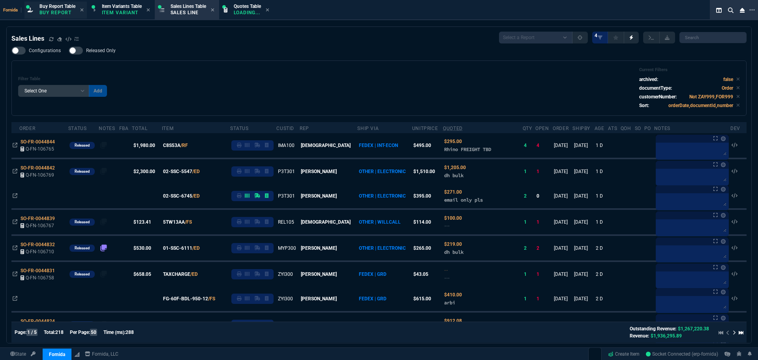
click at [54, 8] on span "Buy Report Table" at bounding box center [57, 7] width 36 height 6
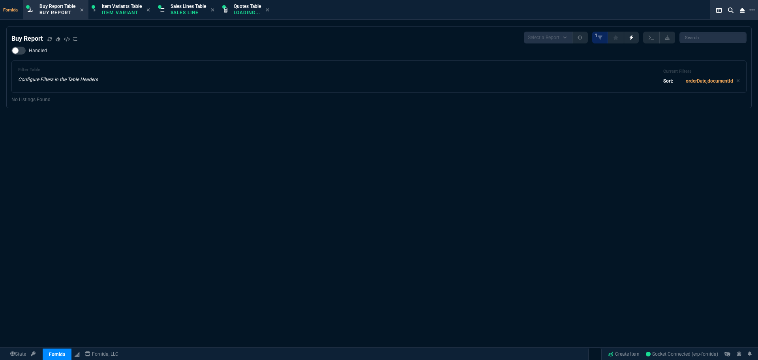
click at [184, 65] on div "Filter Table Configure Filters in the Table Headers Current Filters Sort: order…" at bounding box center [378, 76] width 735 height 32
click at [191, 11] on p "Sales Line" at bounding box center [189, 12] width 36 height 6
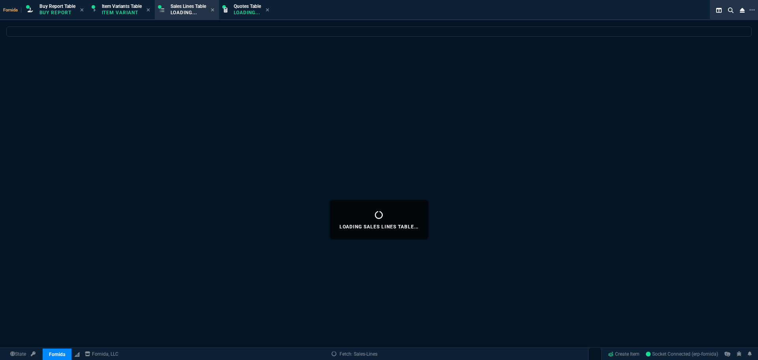
select select
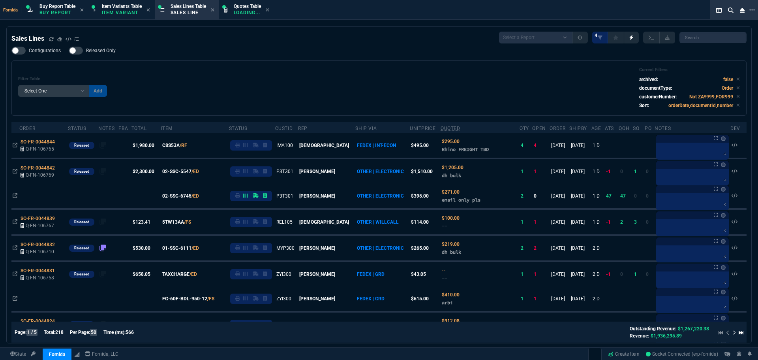
drag, startPoint x: 428, startPoint y: 348, endPoint x: 433, endPoint y: 358, distance: 11.0
click at [428, 348] on div "State Fornida ZaynTek Fornida Fornida, LLC Create Item Socket Connected (erp-fo…" at bounding box center [379, 353] width 758 height 13
